Goal: Information Seeking & Learning: Understand process/instructions

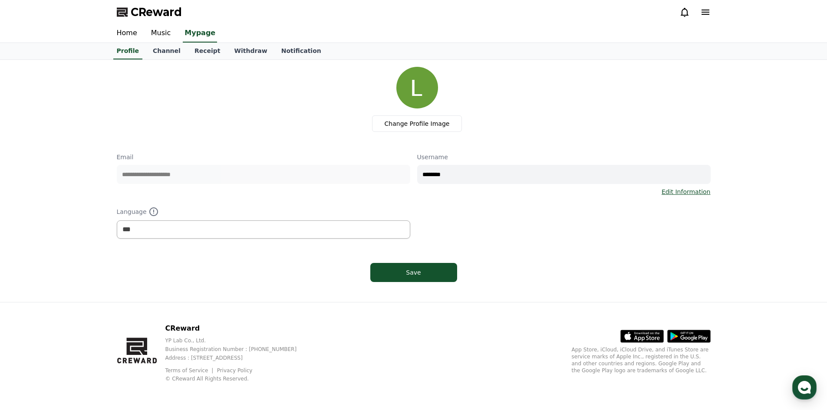
select select "**********"
click at [165, 31] on link "Music" at bounding box center [161, 33] width 34 height 18
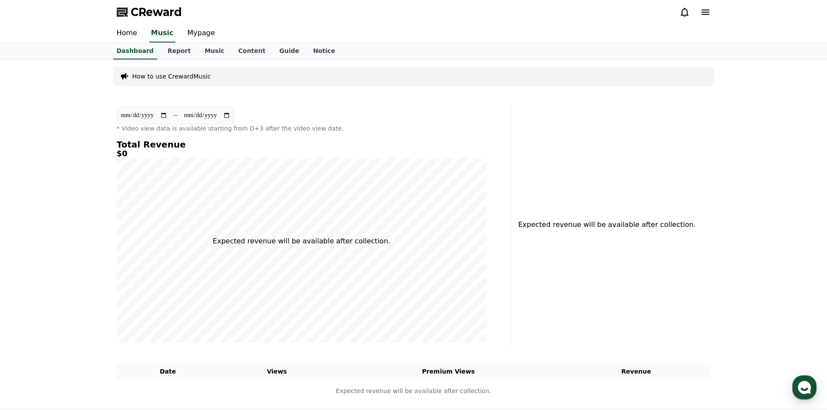
click at [172, 73] on p "How to use CrewardMusic" at bounding box center [171, 76] width 79 height 9
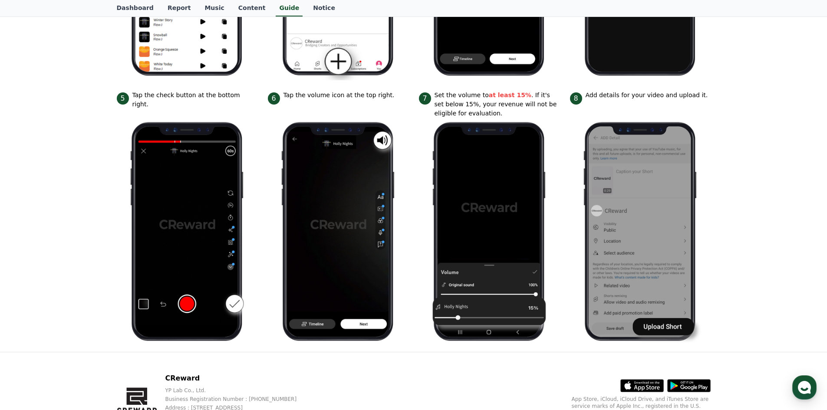
scroll to position [347, 0]
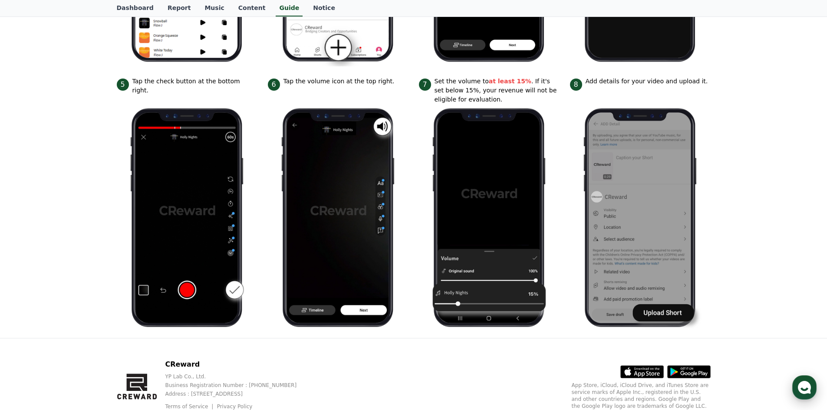
click at [812, 384] on div "button" at bounding box center [804, 387] width 24 height 24
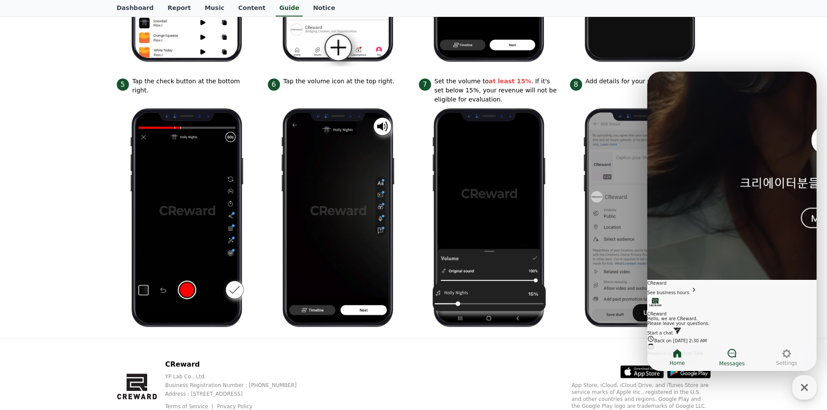
click at [731, 348] on icon at bounding box center [731, 353] width 10 height 10
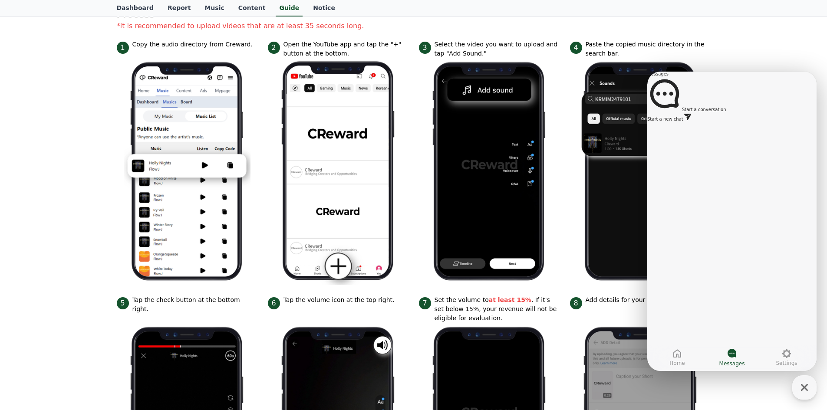
scroll to position [0, 0]
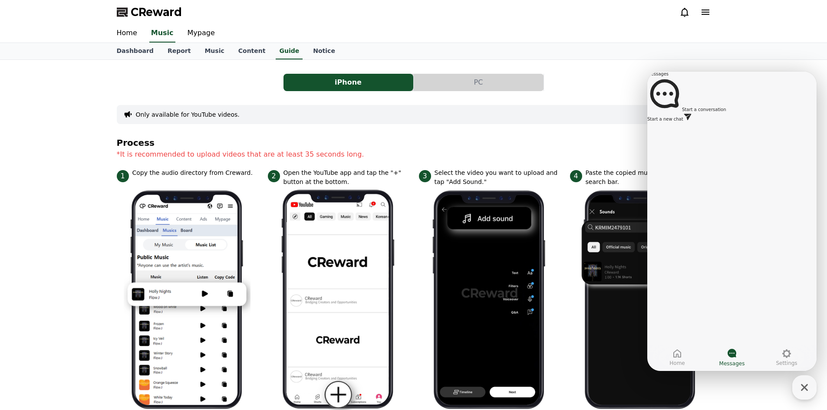
click at [351, 89] on button "iPhone" at bounding box center [348, 82] width 130 height 17
click at [385, 127] on div "iPhone PC Only available for YouTube videos. Process *It is recommended to uplo…" at bounding box center [414, 372] width 594 height 611
click at [200, 119] on div "Only available for YouTube videos." at bounding box center [414, 114] width 594 height 19
click at [479, 85] on button "PC" at bounding box center [478, 82] width 130 height 17
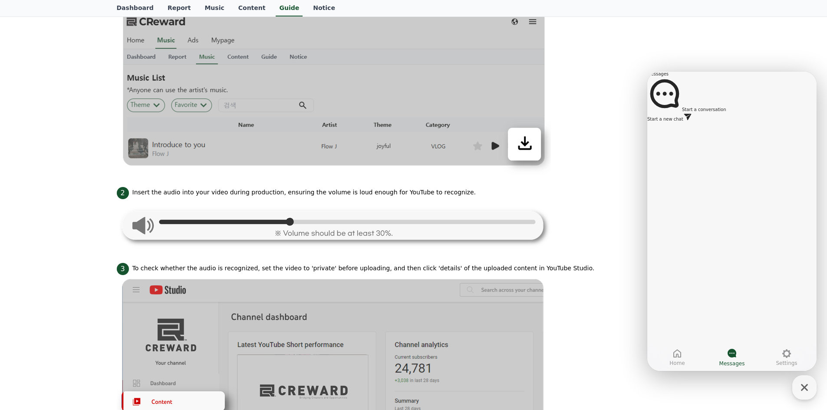
scroll to position [390, 0]
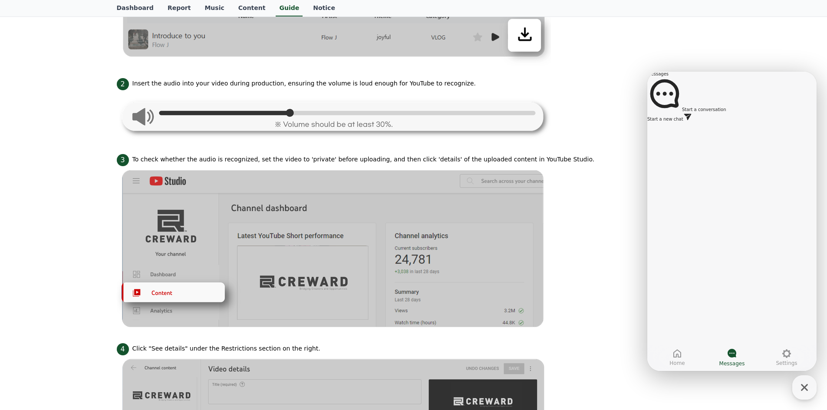
click at [459, 229] on img at bounding box center [334, 248] width 434 height 165
click at [813, 389] on div "button" at bounding box center [804, 387] width 24 height 24
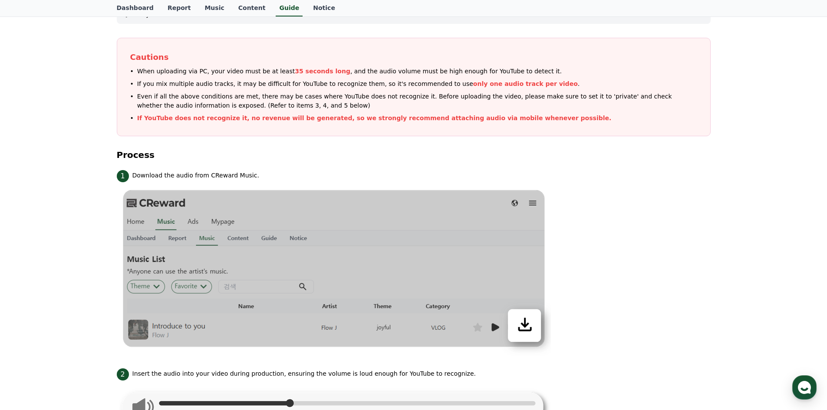
scroll to position [0, 0]
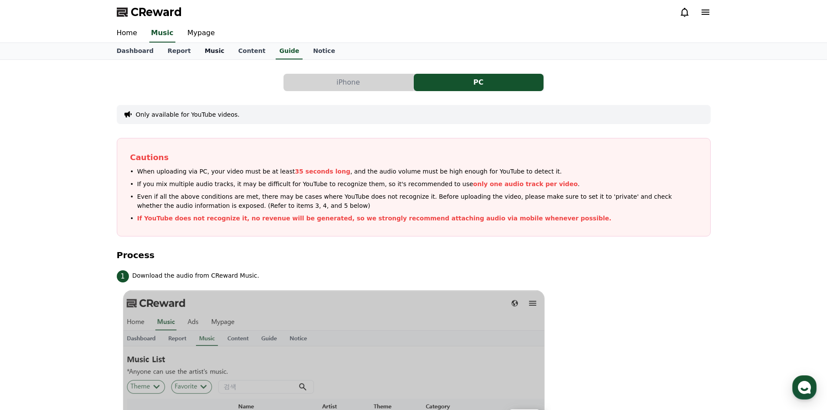
click at [197, 58] on link "Music" at bounding box center [213, 51] width 33 height 16
click at [125, 35] on link "Home" at bounding box center [127, 33] width 34 height 18
